Goal: Information Seeking & Learning: Find specific fact

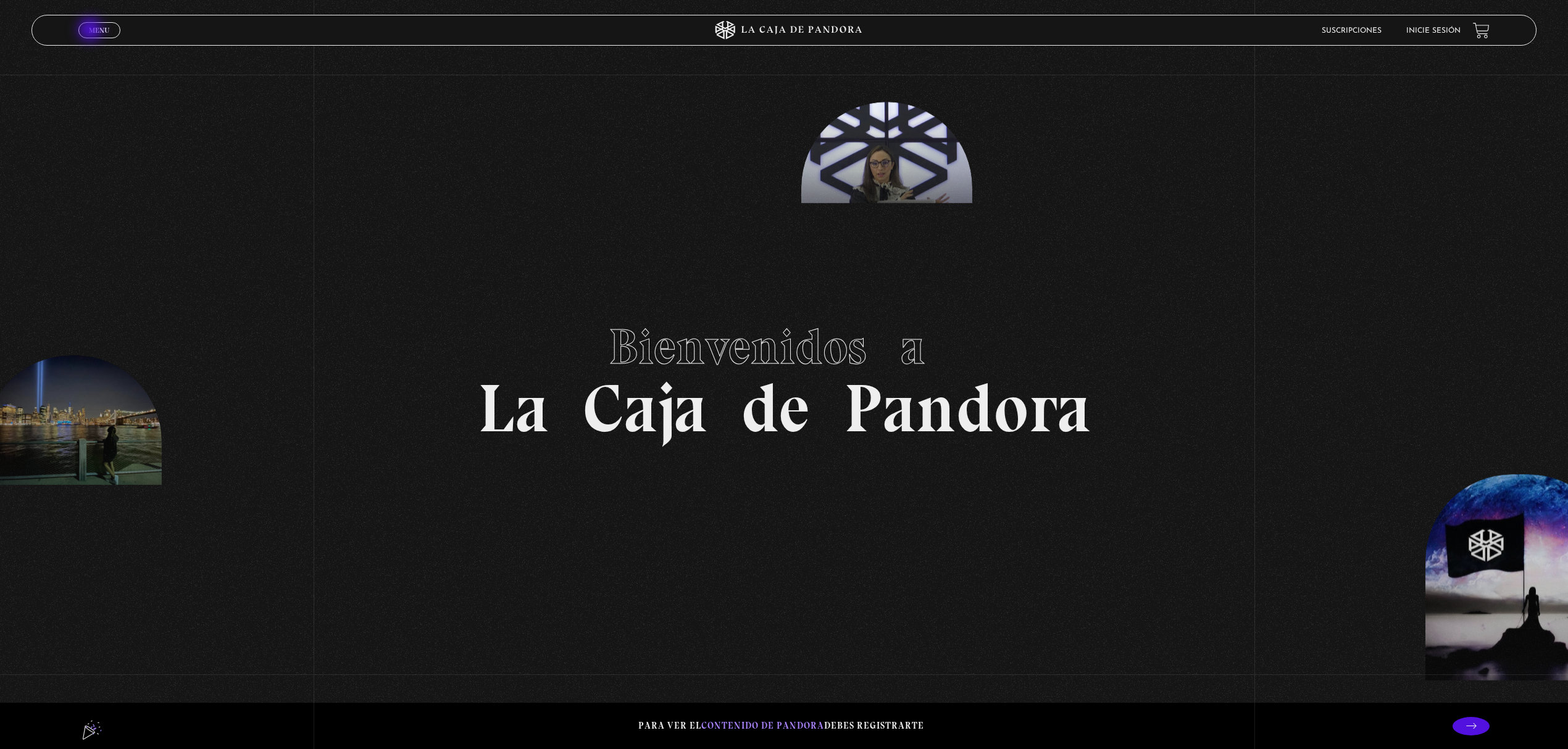
click at [91, 31] on span "Menu" at bounding box center [99, 30] width 21 height 8
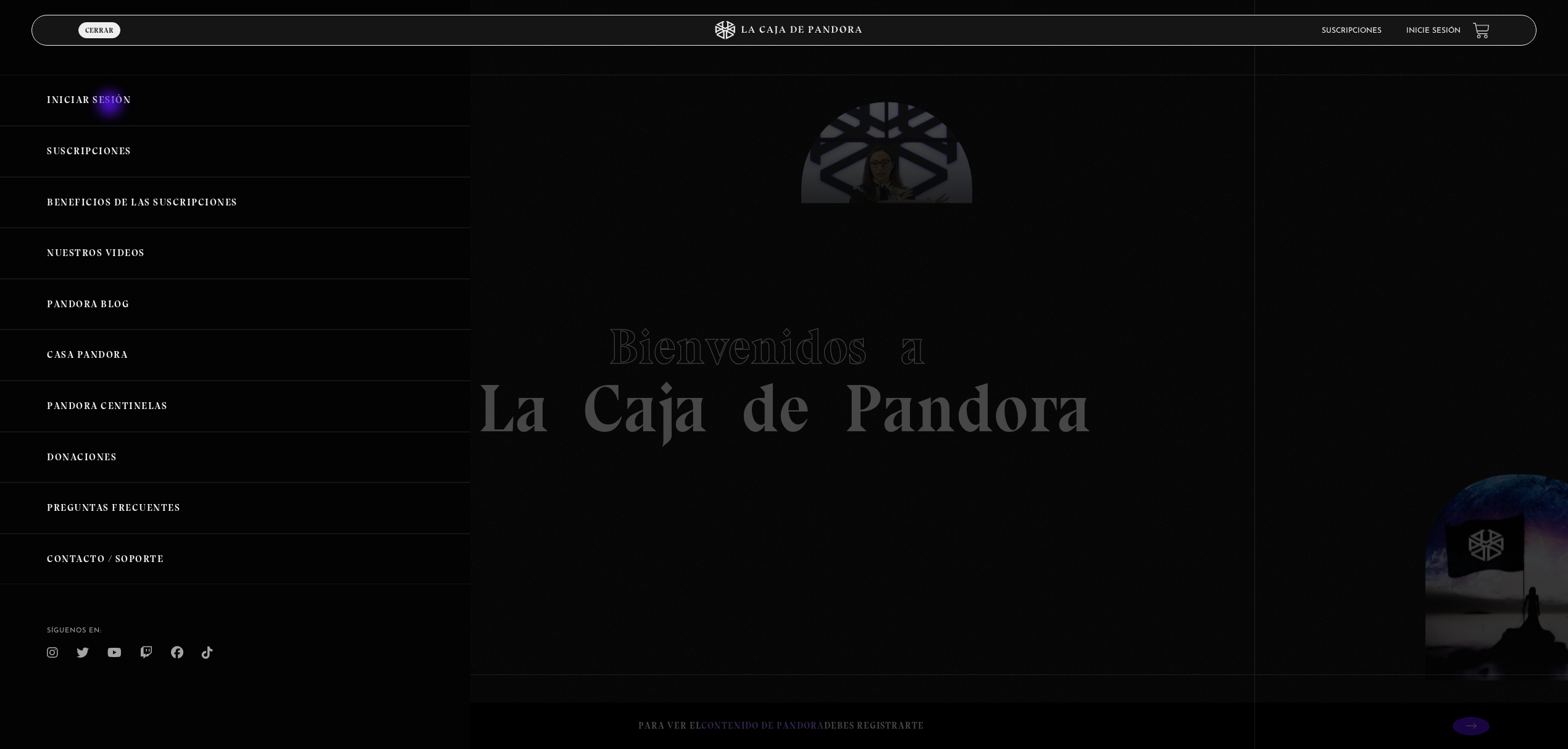
click at [111, 105] on link "Iniciar Sesión" at bounding box center [235, 100] width 470 height 51
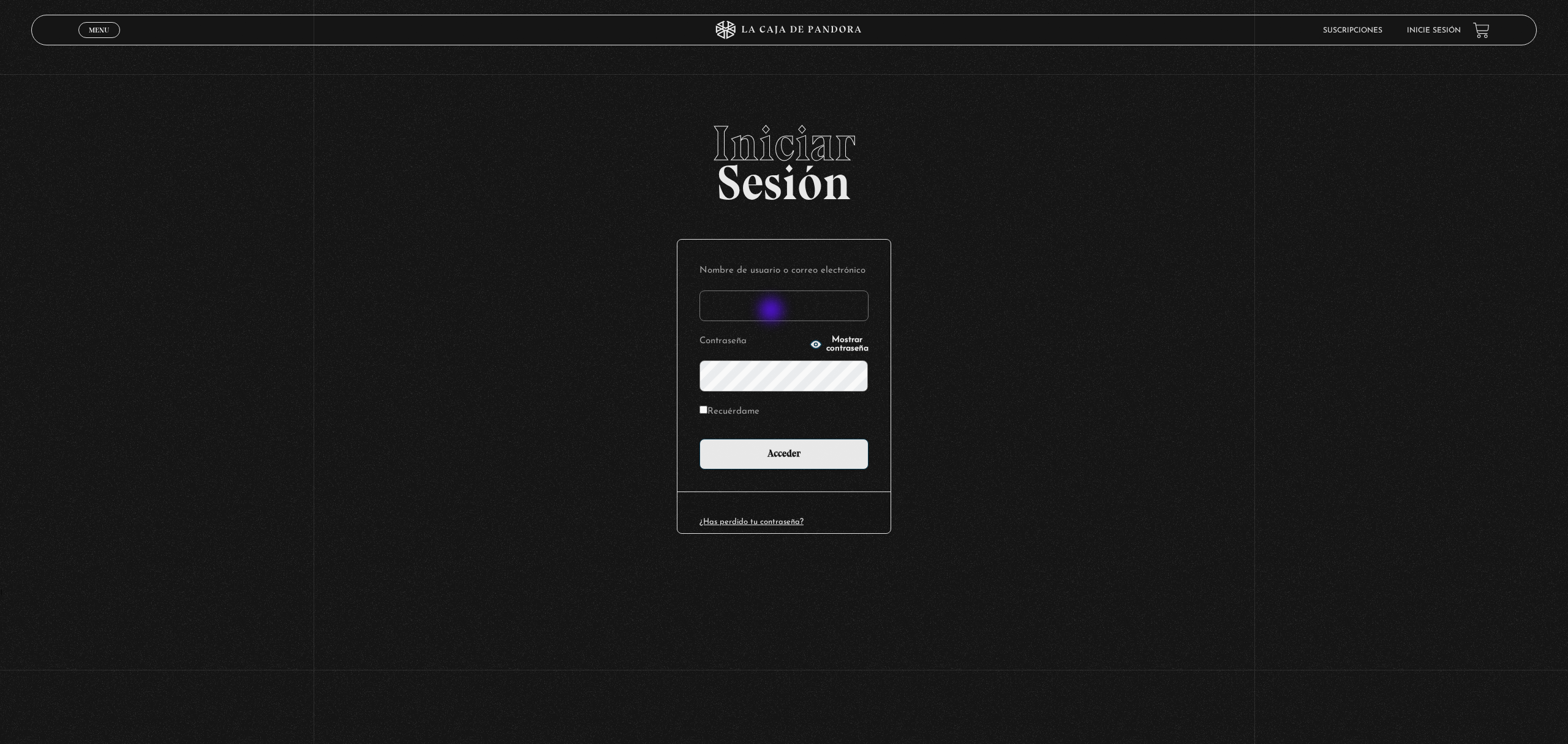
click at [772, 309] on input "Nombre de usuario o correo electrónico" at bounding box center [784, 305] width 169 height 31
type input "DenisseOM"
click at [740, 410] on label "Recuérdame" at bounding box center [729, 412] width 60 height 19
click at [707, 410] on input "Recuérdame" at bounding box center [703, 409] width 8 height 8
checkbox input "true"
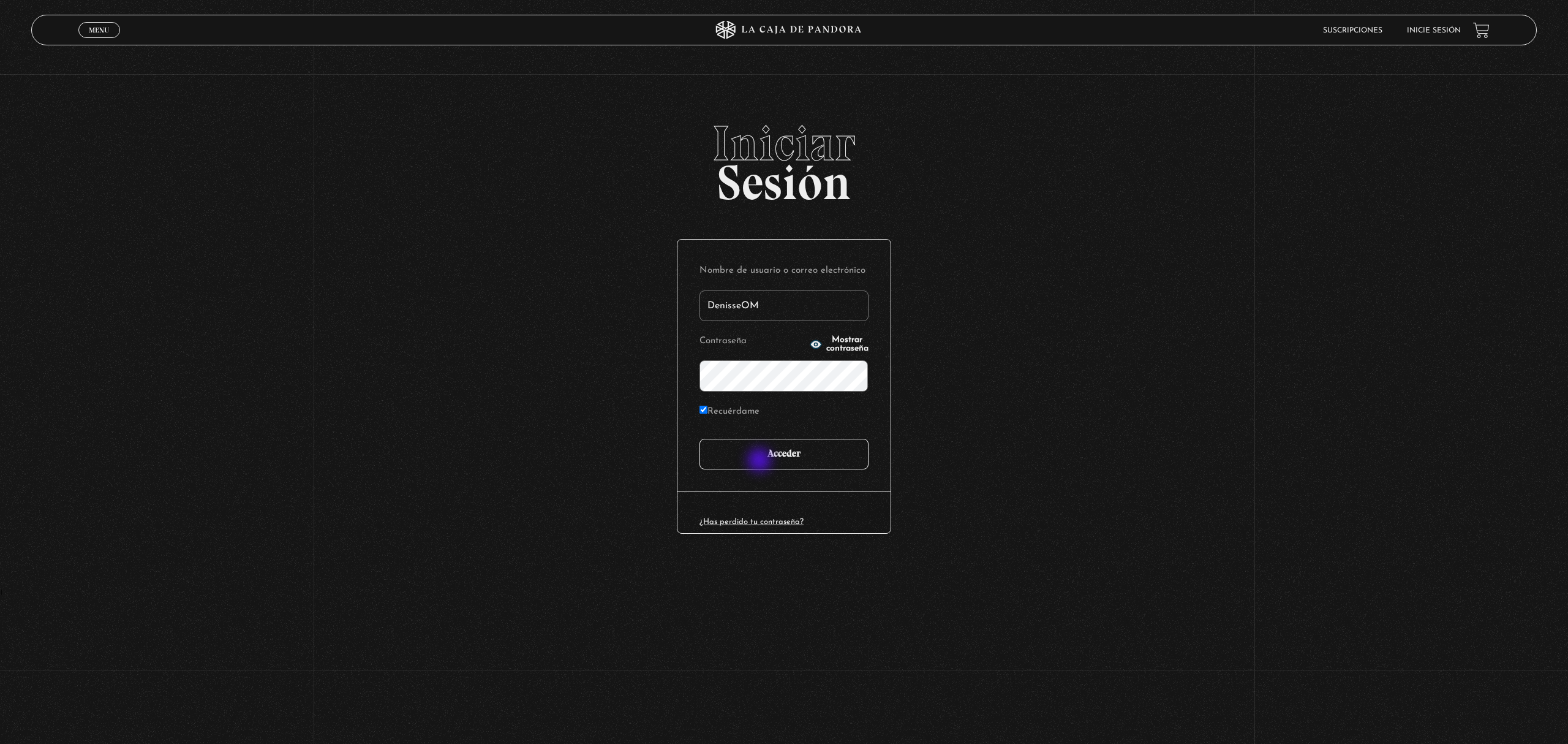
click at [761, 462] on input "Acceder" at bounding box center [784, 454] width 169 height 31
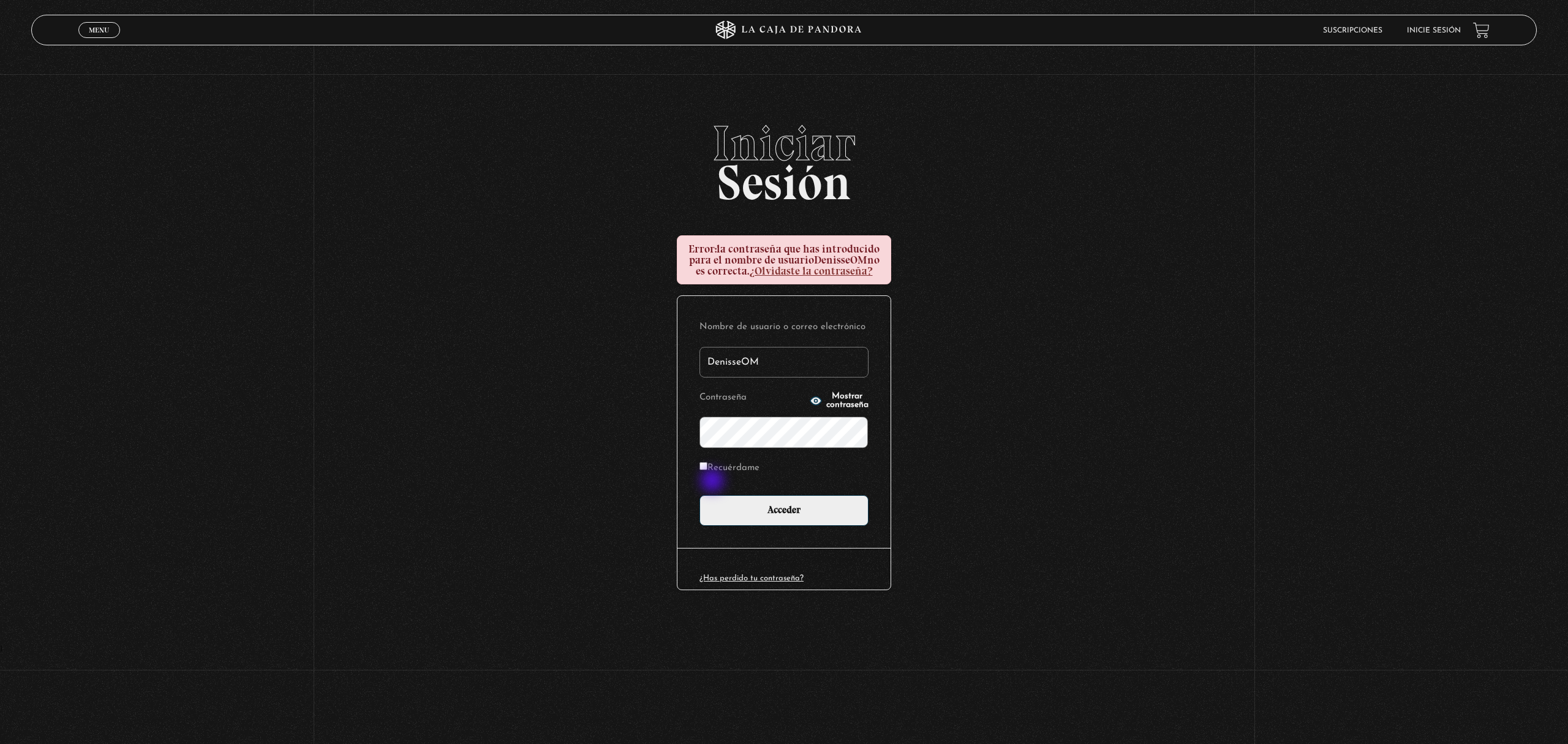
click at [714, 478] on label "Recuérdame" at bounding box center [729, 468] width 60 height 19
click at [707, 470] on input "Recuérdame" at bounding box center [703, 466] width 8 height 8
checkbox input "true"
click at [728, 521] on input "Acceder" at bounding box center [784, 511] width 169 height 31
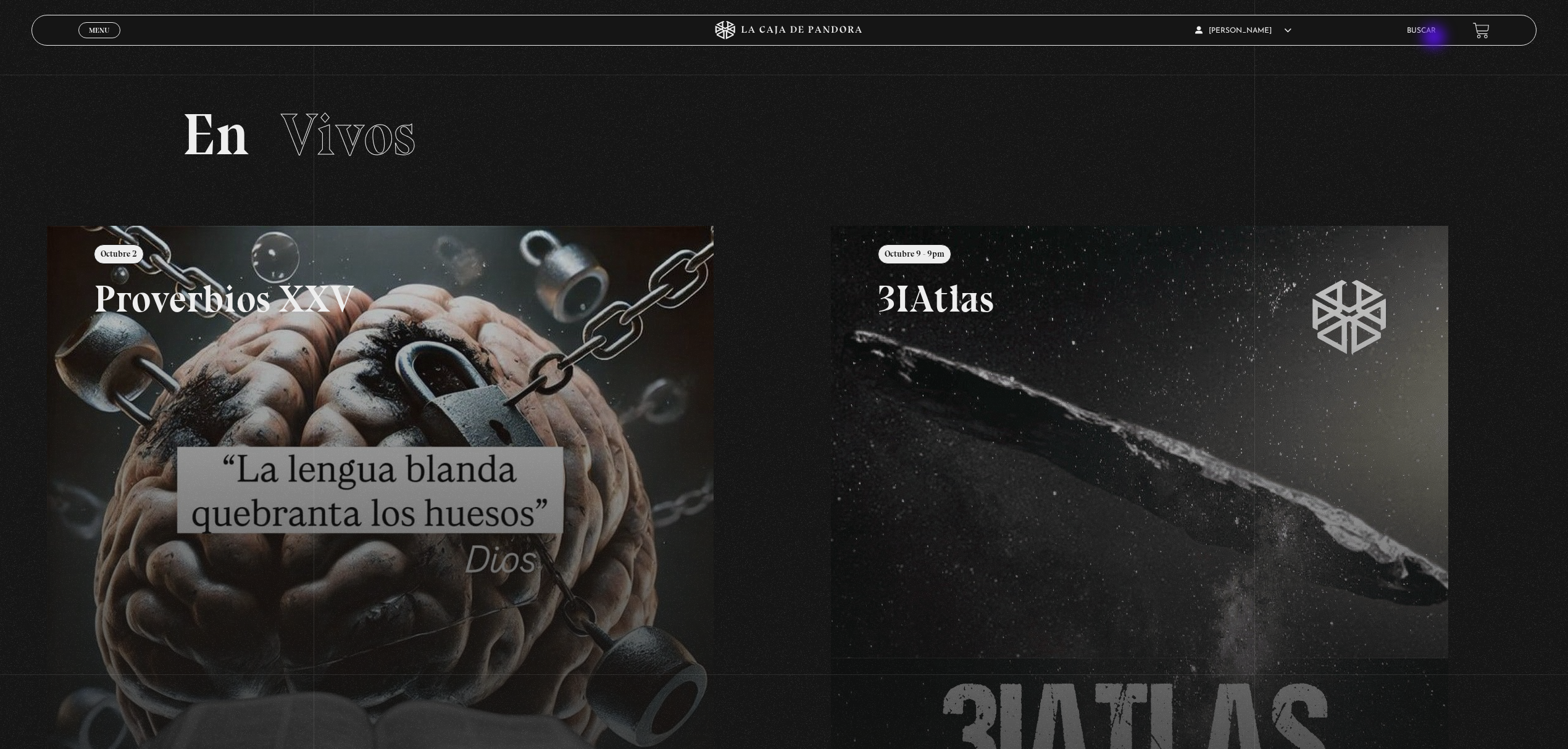
click at [1436, 38] on li "Buscar" at bounding box center [1421, 31] width 29 height 19
click at [1433, 30] on link "Buscar" at bounding box center [1421, 31] width 29 height 8
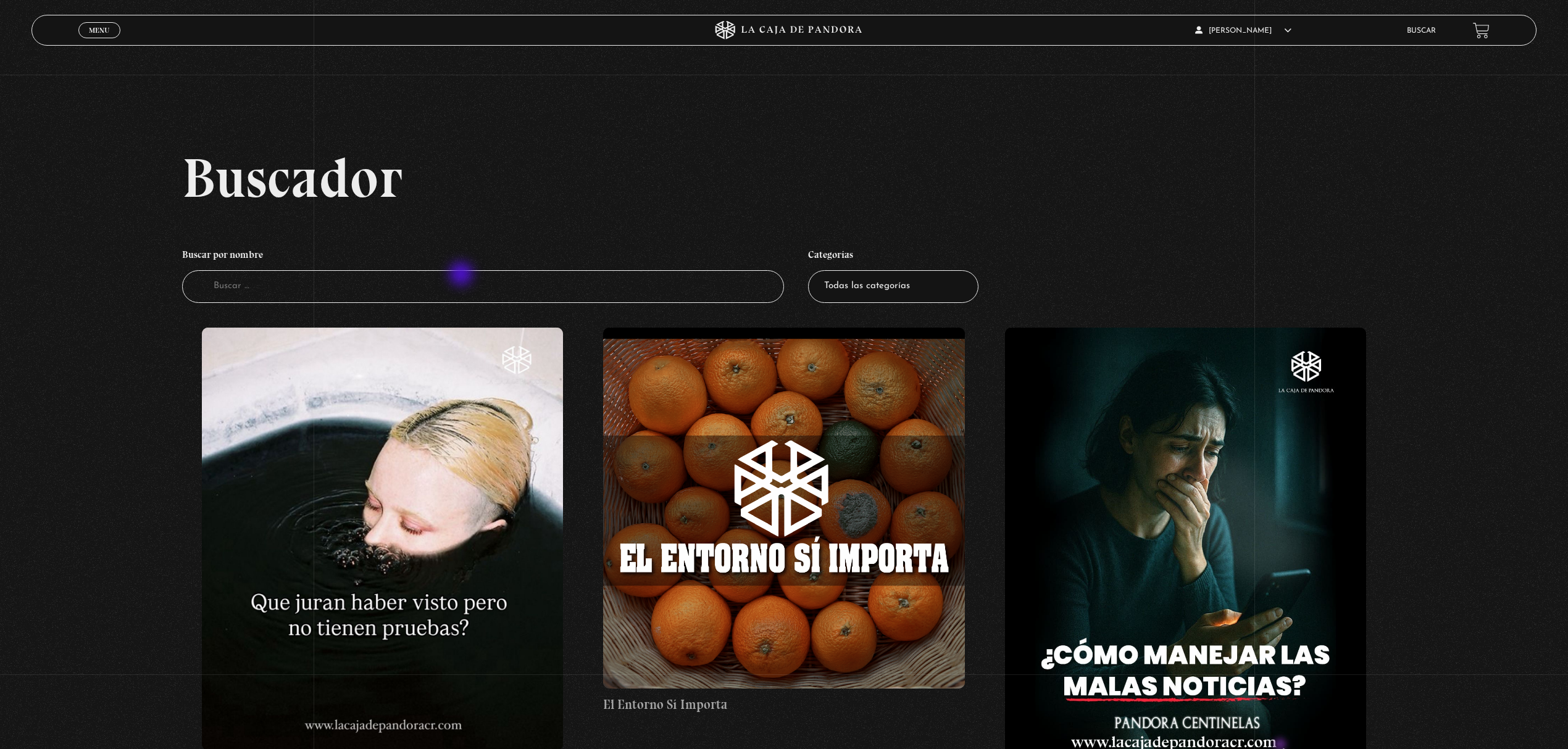
click at [462, 275] on input "Buscador" at bounding box center [483, 286] width 602 height 32
type input "proverbios"
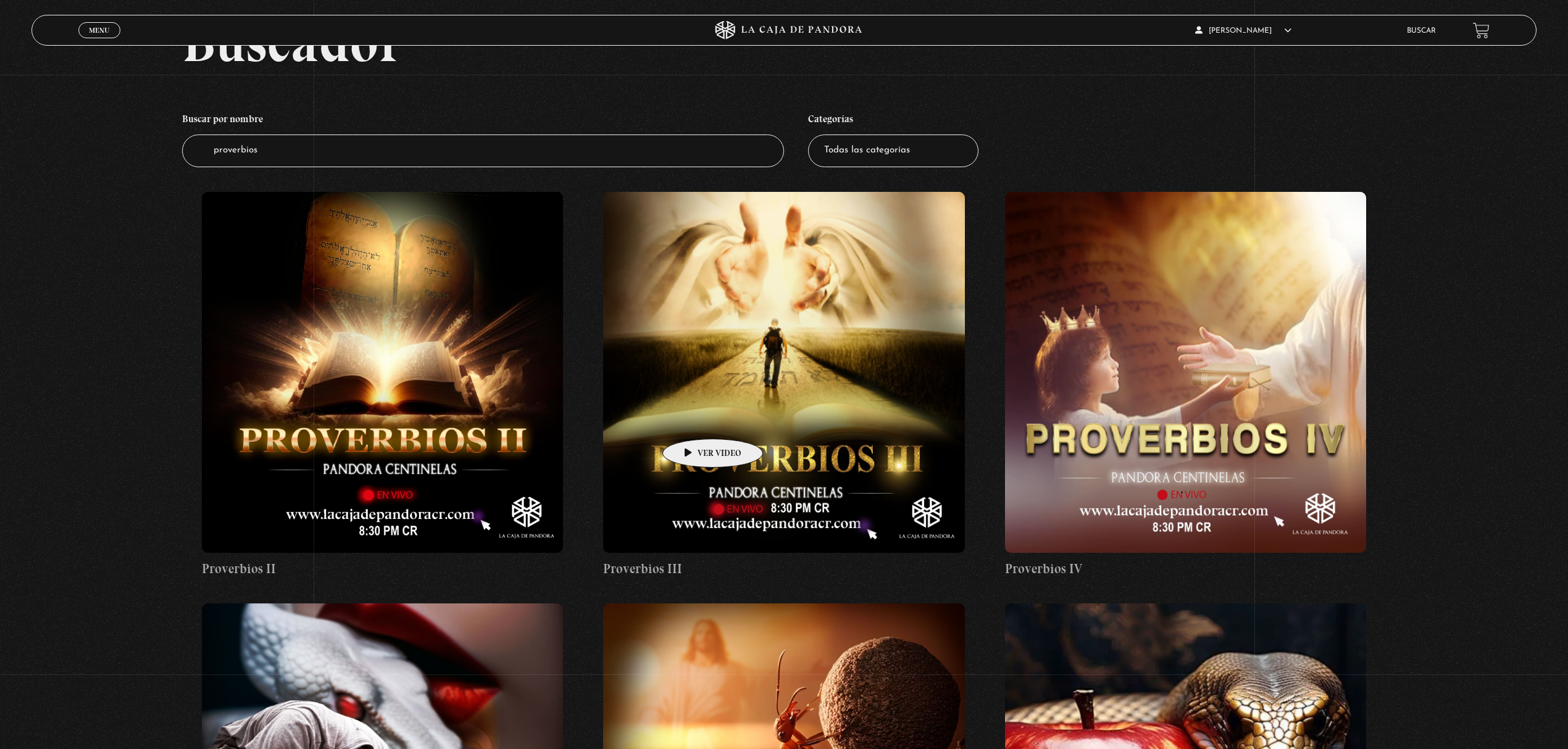
scroll to position [164, 0]
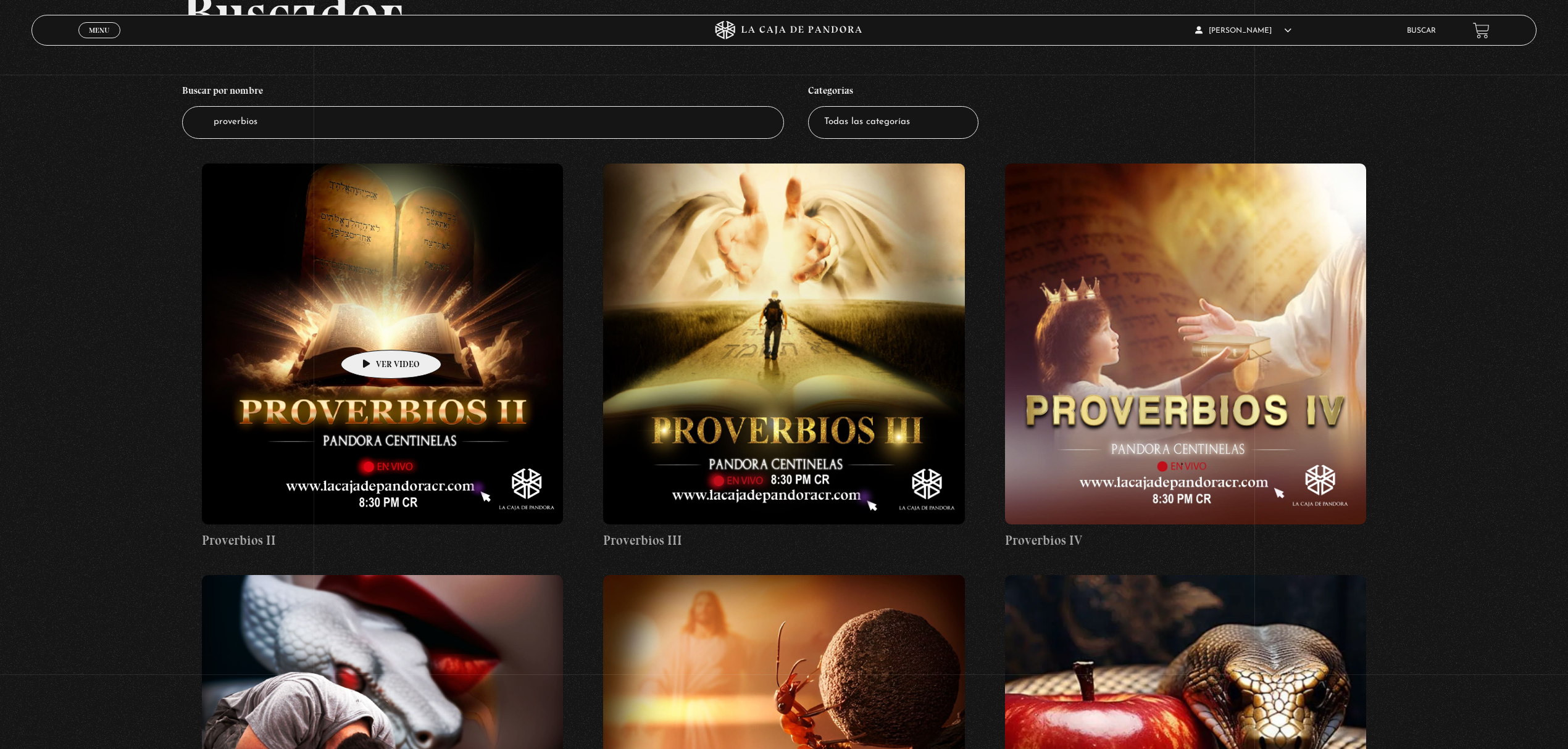
click at [372, 331] on figure at bounding box center [382, 343] width 361 height 361
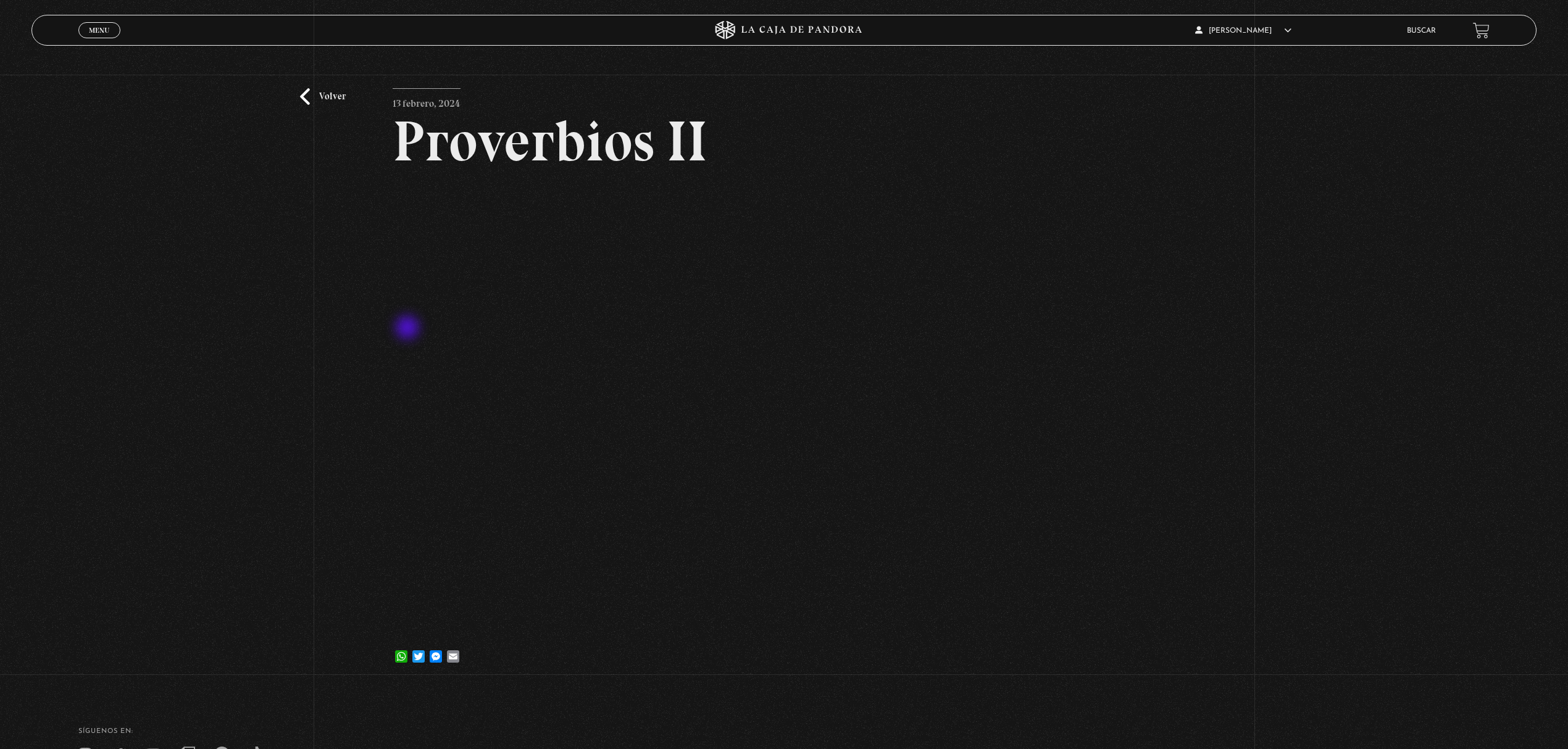
scroll to position [164, 0]
